Goal: Task Accomplishment & Management: Use online tool/utility

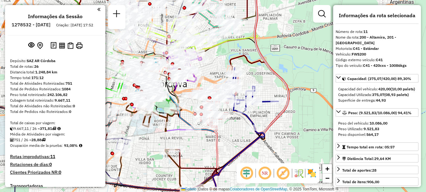
select select "**********"
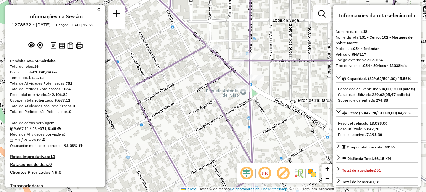
select select "**********"
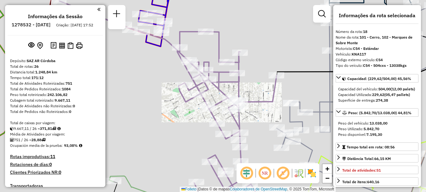
scroll to position [798, 0]
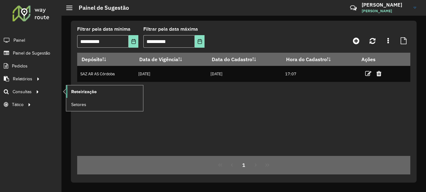
click at [90, 93] on span "Roteirização" at bounding box center [83, 91] width 25 height 7
click at [81, 91] on span "Roteirização" at bounding box center [83, 91] width 25 height 7
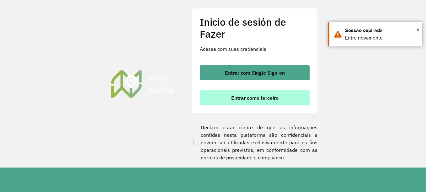
click at [253, 98] on font "Entrar como terceiro" at bounding box center [254, 98] width 47 height 6
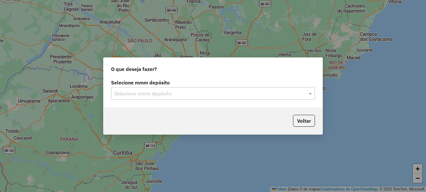
click at [146, 92] on input "text" at bounding box center [206, 94] width 185 height 8
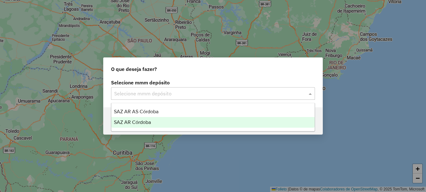
click at [139, 119] on div "SAZ AR Córdoba" at bounding box center [212, 122] width 203 height 11
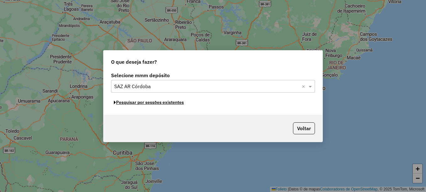
click at [166, 105] on button "Pesquisar por sessões existentes" at bounding box center [149, 103] width 76 height 10
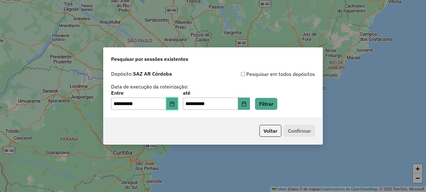
click at [175, 105] on icon "Elija la fecha" at bounding box center [172, 103] width 5 height 5
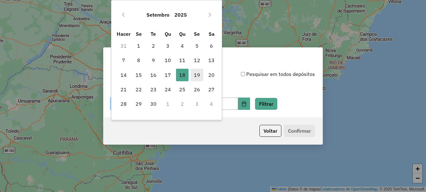
click at [196, 76] on font "19" at bounding box center [197, 75] width 6 height 8
type input "**********"
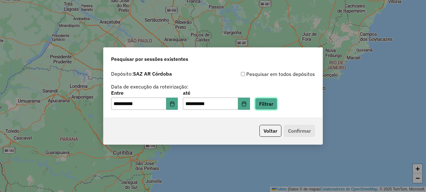
click at [275, 102] on button "Filtrar" at bounding box center [266, 104] width 22 height 12
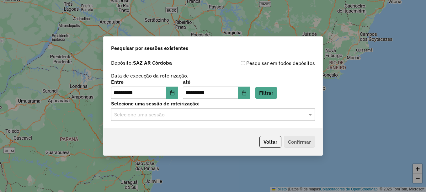
click at [157, 113] on input "text" at bounding box center [206, 115] width 185 height 8
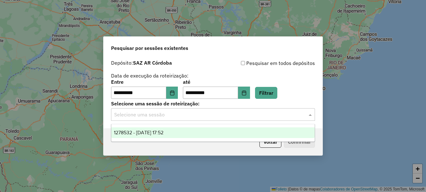
click at [146, 131] on span "1278532 - 19/09/2025 17:52" at bounding box center [139, 132] width 50 height 5
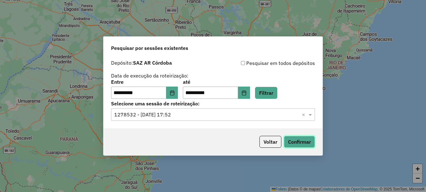
click at [296, 142] on button "Confirmar" at bounding box center [299, 142] width 31 height 12
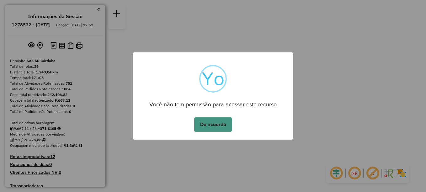
click at [214, 122] on button "De acuerdo" at bounding box center [213, 124] width 38 height 14
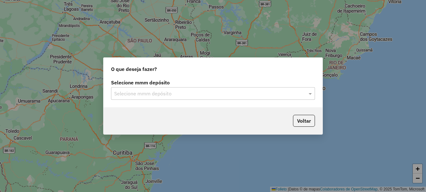
click at [178, 96] on input "text" at bounding box center [206, 94] width 185 height 8
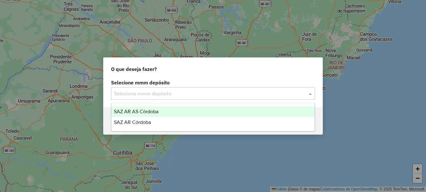
click at [148, 110] on span "SAZ AR AS Córdoba" at bounding box center [136, 111] width 45 height 5
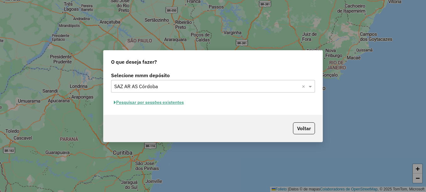
click at [177, 104] on font "Pesquisar por sessões existentes" at bounding box center [150, 102] width 68 height 6
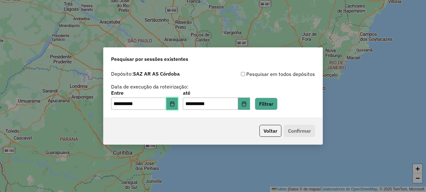
click at [174, 103] on icon "Elija la fecha" at bounding box center [172, 103] width 4 height 5
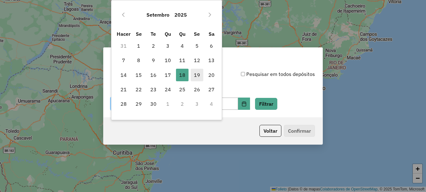
click at [198, 74] on font "19" at bounding box center [197, 75] width 6 height 8
type input "**********"
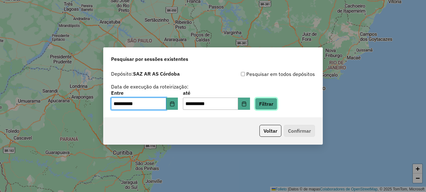
click at [271, 105] on button "Filtrar" at bounding box center [266, 104] width 22 height 12
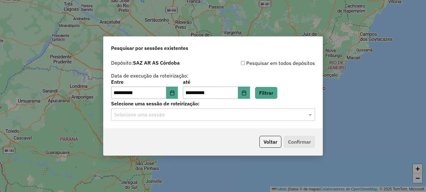
click at [219, 114] on input "text" at bounding box center [206, 115] width 185 height 8
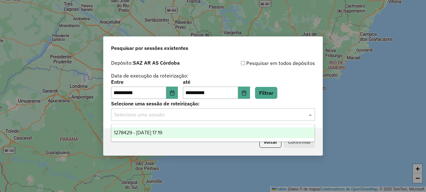
click at [162, 131] on span "1278429 - 19/09/2025 17:19" at bounding box center [138, 132] width 48 height 5
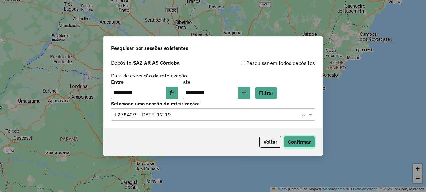
click at [303, 140] on button "Confirmar" at bounding box center [299, 142] width 31 height 12
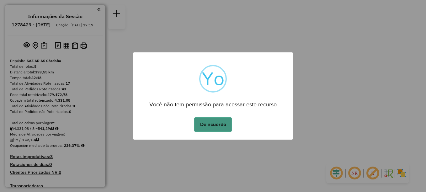
click at [217, 126] on button "De acuerdo" at bounding box center [213, 124] width 38 height 14
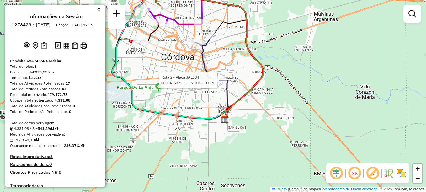
select select "**********"
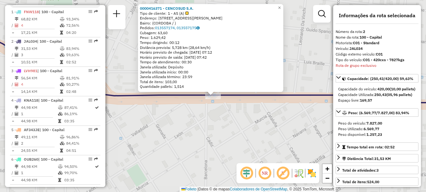
scroll to position [253, 0]
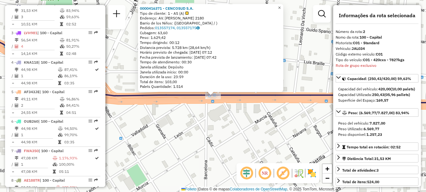
click at [283, 5] on link "×" at bounding box center [280, 8] width 8 height 8
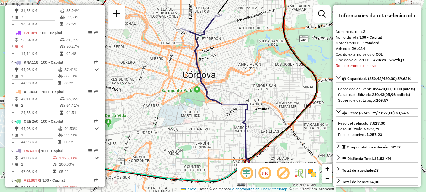
drag, startPoint x: 203, startPoint y: 97, endPoint x: 202, endPoint y: 118, distance: 21.1
click at [202, 118] on div "Janela de atendimento Grade de atendimento Capacidade Transportadoras Veículos …" at bounding box center [213, 96] width 426 height 192
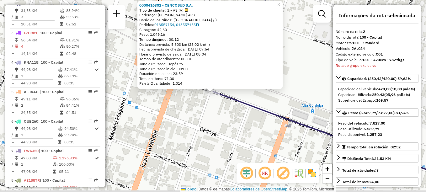
drag, startPoint x: 235, startPoint y: 125, endPoint x: 209, endPoint y: 71, distance: 59.3
click at [211, 77] on div "0000416301 - CENCOSUD S.A. Tipo de cliente: 1 - AS (A) Endereço: [PERSON_NAME] …" at bounding box center [213, 96] width 426 height 192
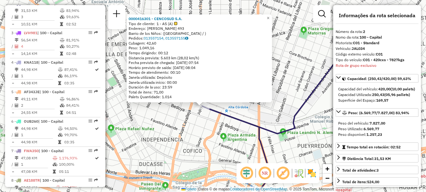
drag, startPoint x: 219, startPoint y: 131, endPoint x: 218, endPoint y: 135, distance: 4.8
click at [218, 135] on div "0000416301 - CENCOSUD S.A. Tipo de cliente: 1 - AS (A) Endereço: [PERSON_NAME] …" at bounding box center [213, 96] width 426 height 192
